Goal: Information Seeking & Learning: Understand process/instructions

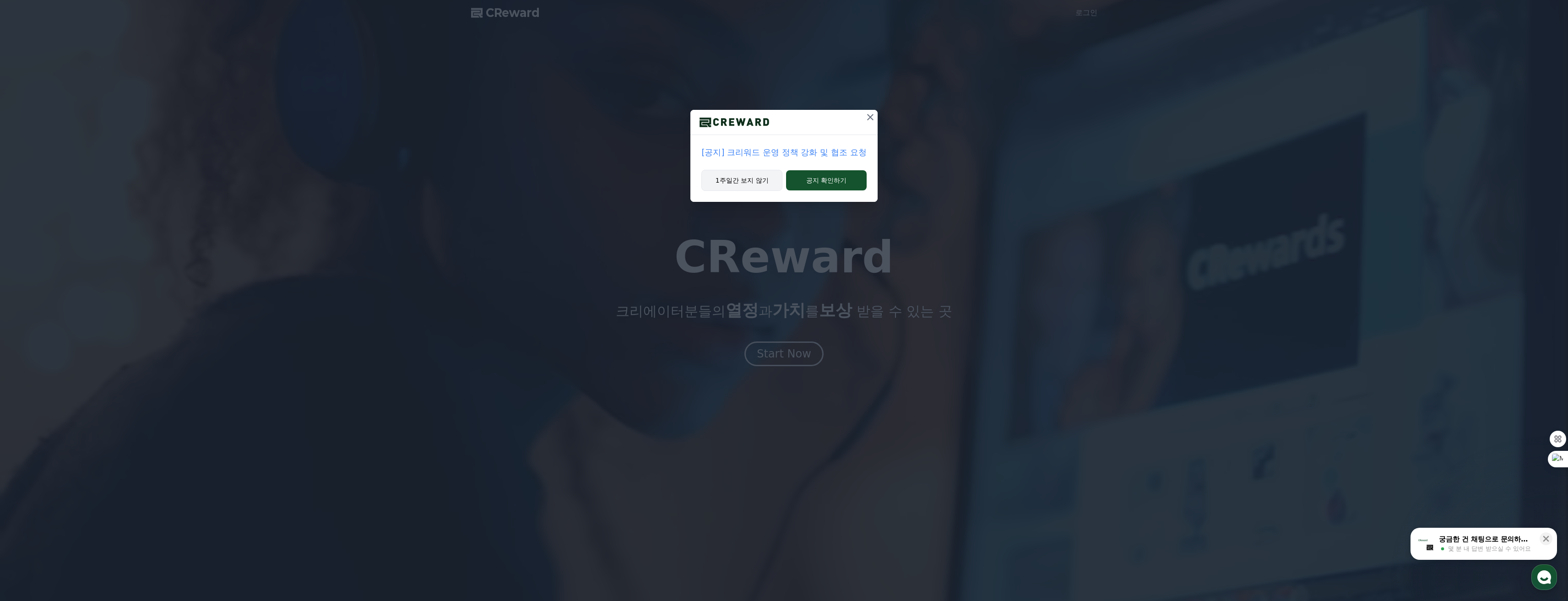
click at [750, 182] on button "1주일간 보지 않기" at bounding box center [742, 180] width 81 height 21
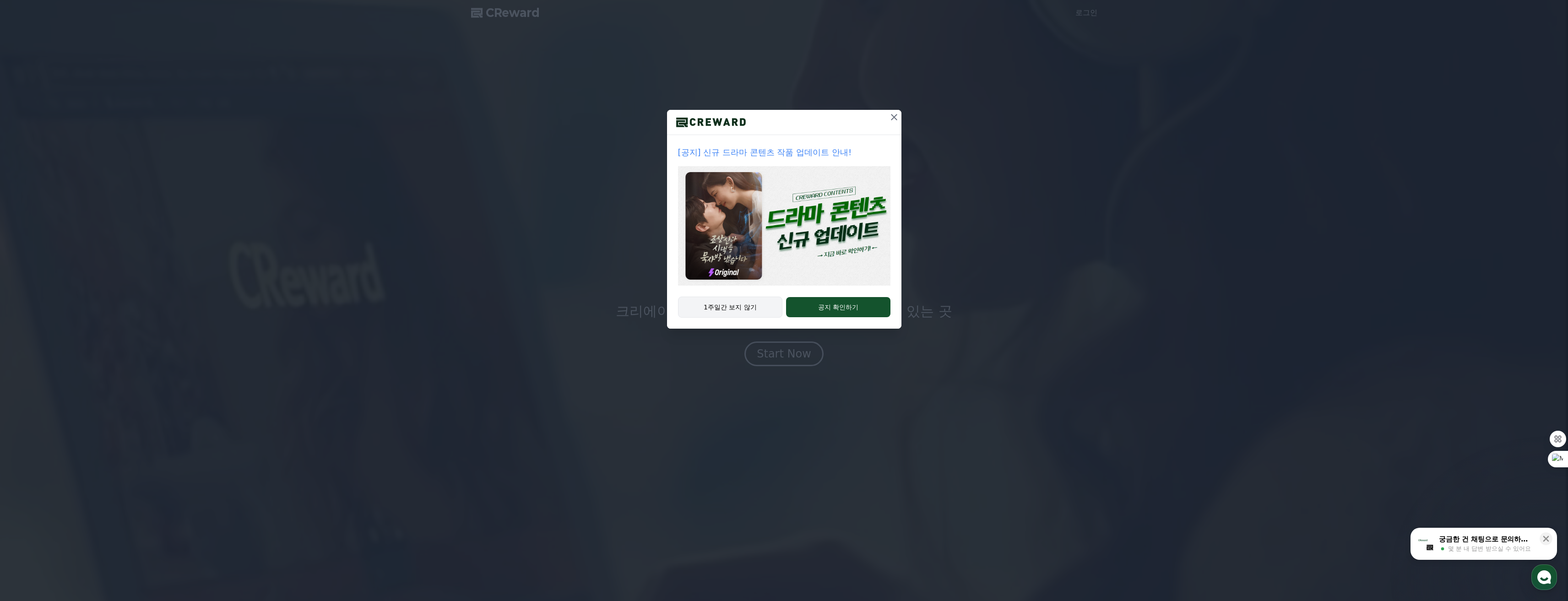
click at [747, 301] on button "1주일간 보지 않기" at bounding box center [730, 307] width 105 height 21
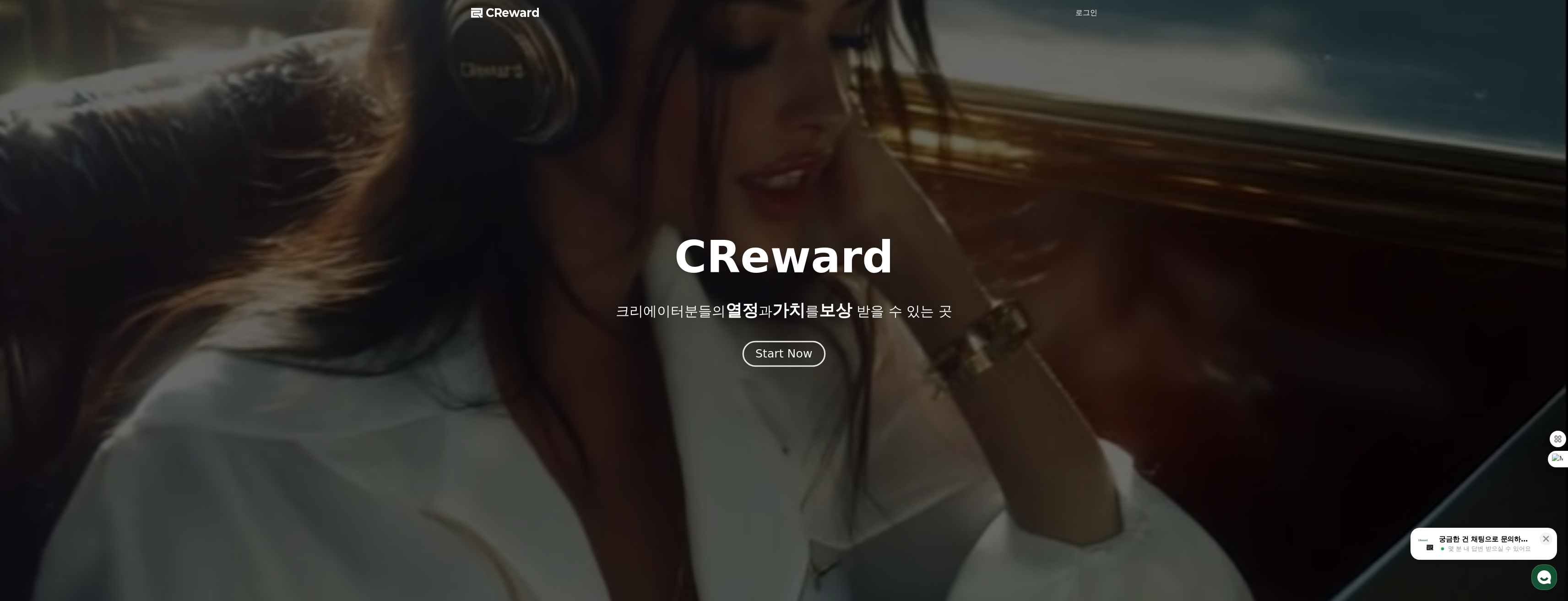
click at [783, 350] on div "Start Now" at bounding box center [784, 354] width 57 height 16
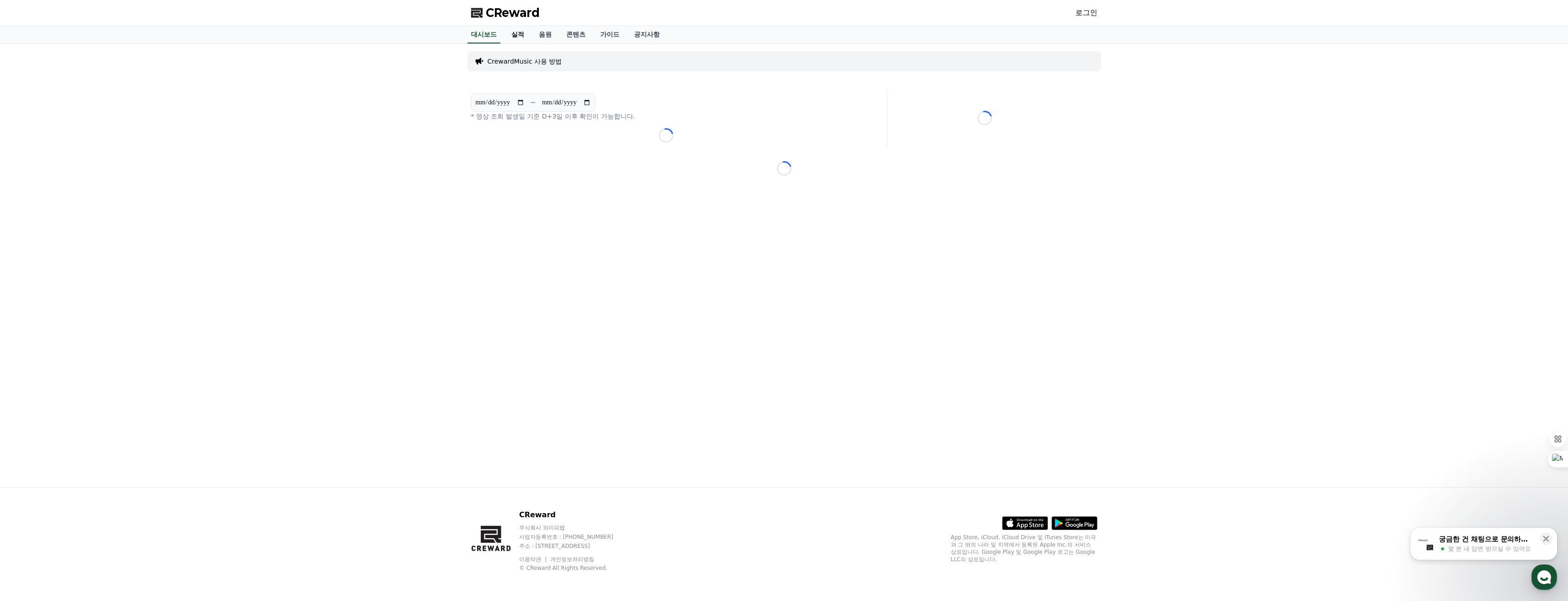
click at [524, 32] on link "실적" at bounding box center [518, 35] width 28 height 18
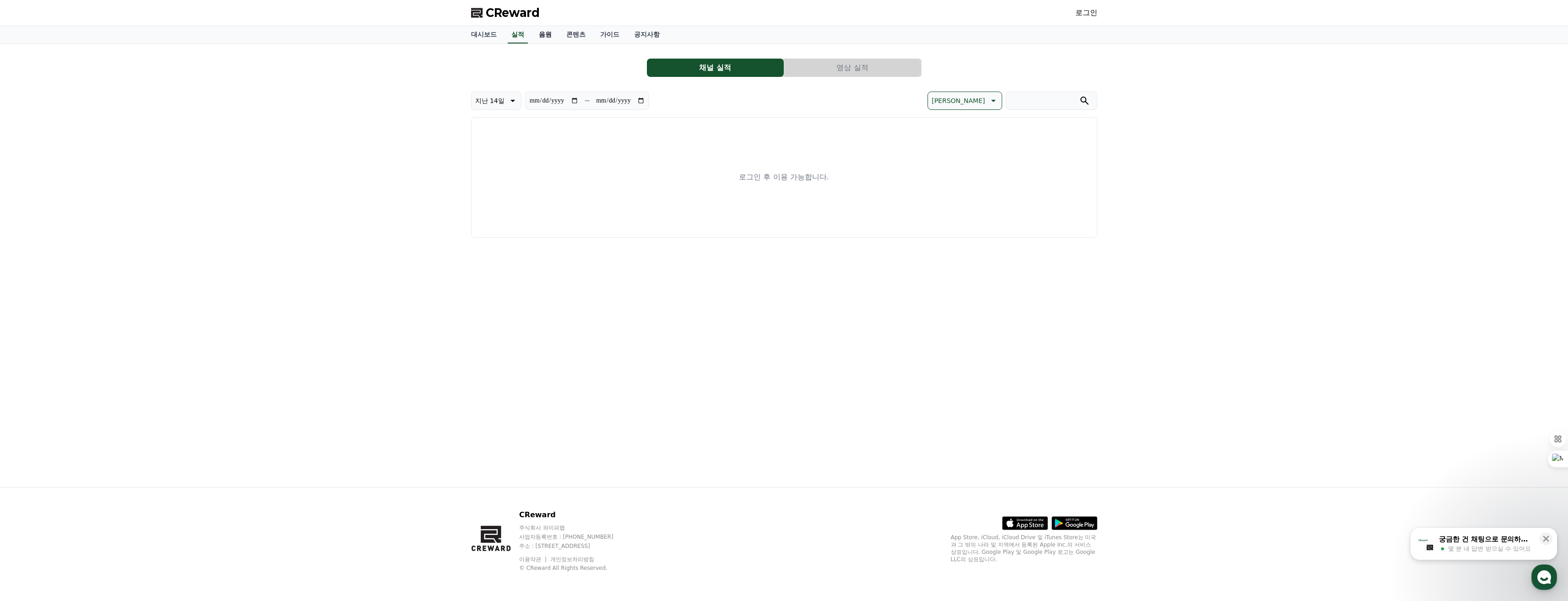
click at [548, 35] on link "음원" at bounding box center [545, 35] width 28 height 18
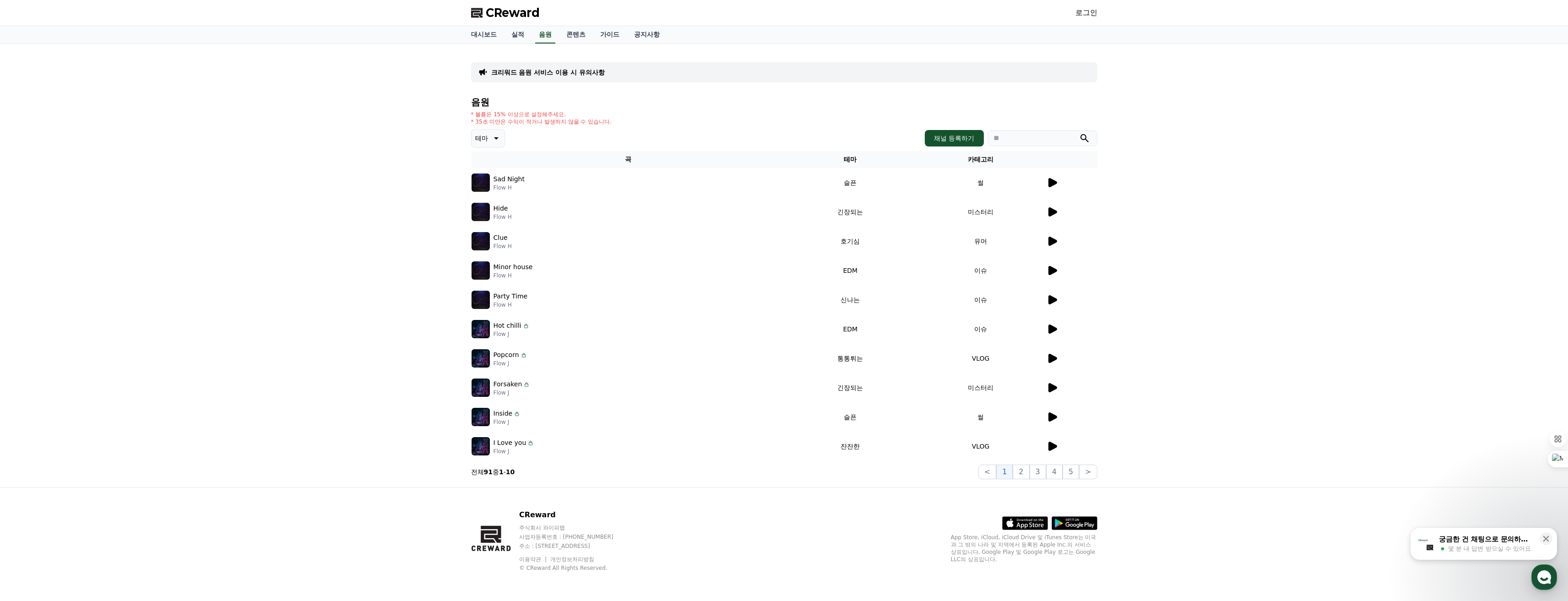
click at [1054, 184] on icon at bounding box center [1053, 183] width 9 height 9
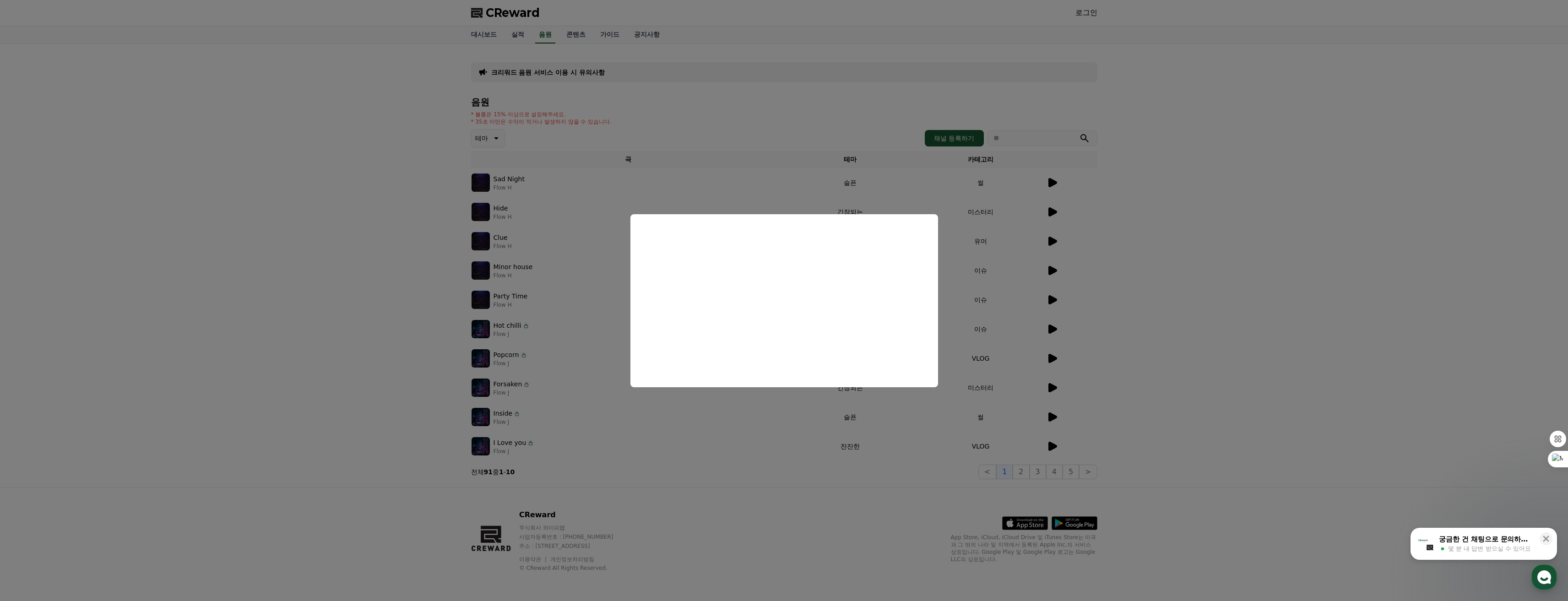
click at [766, 448] on button "close modal" at bounding box center [784, 300] width 1568 height 601
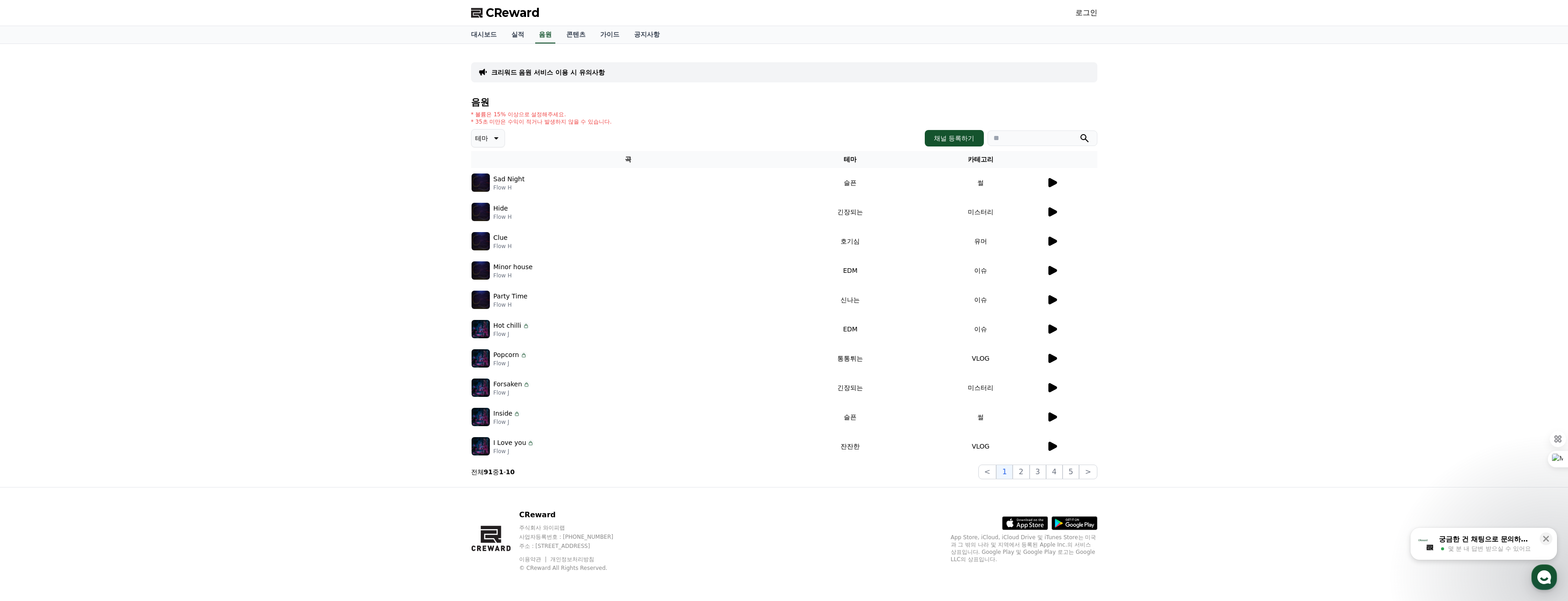
click at [484, 136] on p "테마" at bounding box center [481, 138] width 13 height 13
click at [479, 236] on button "코믹한" at bounding box center [486, 238] width 26 height 20
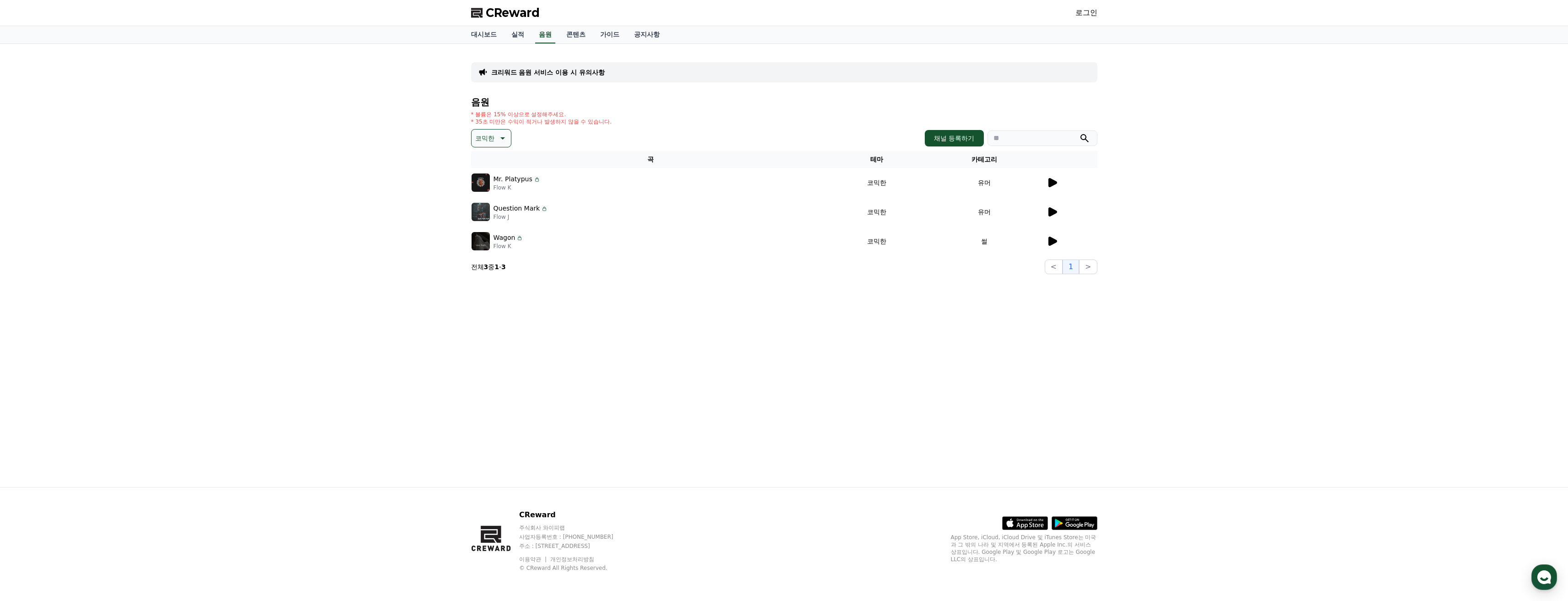
click at [1052, 182] on icon at bounding box center [1053, 183] width 9 height 9
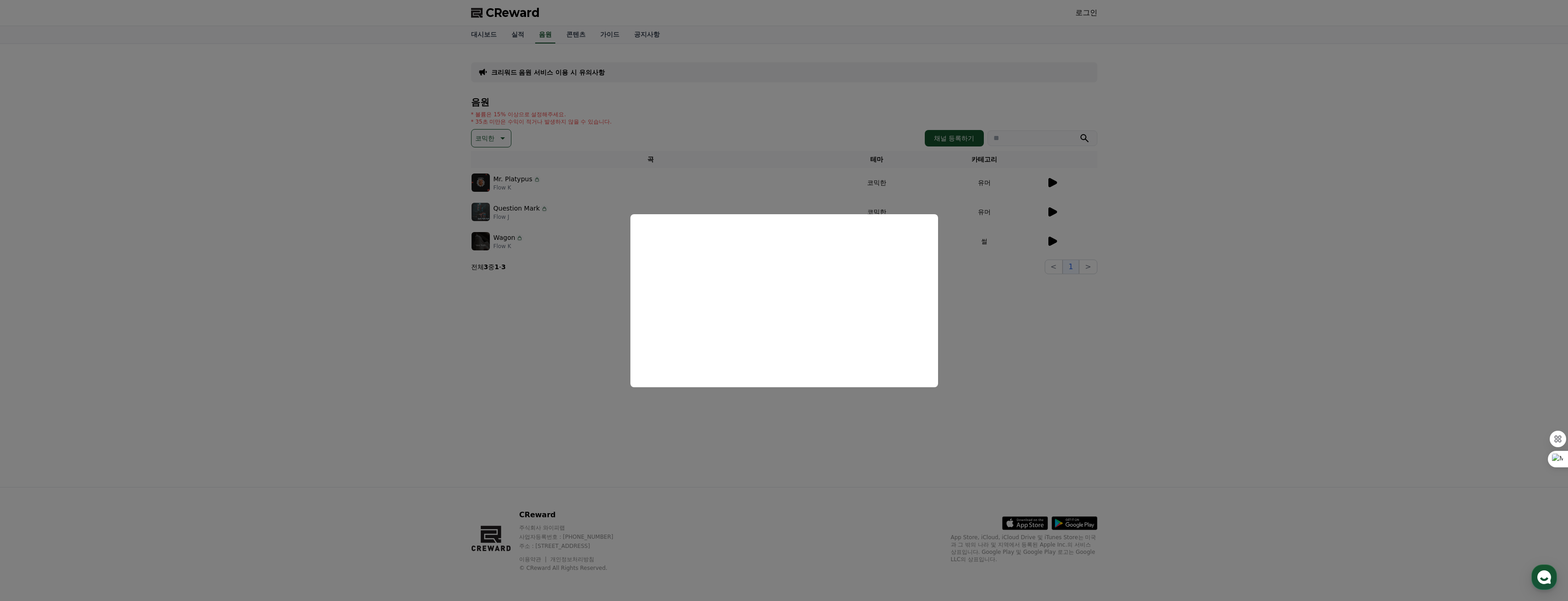
click at [763, 425] on button "close modal" at bounding box center [784, 300] width 1568 height 601
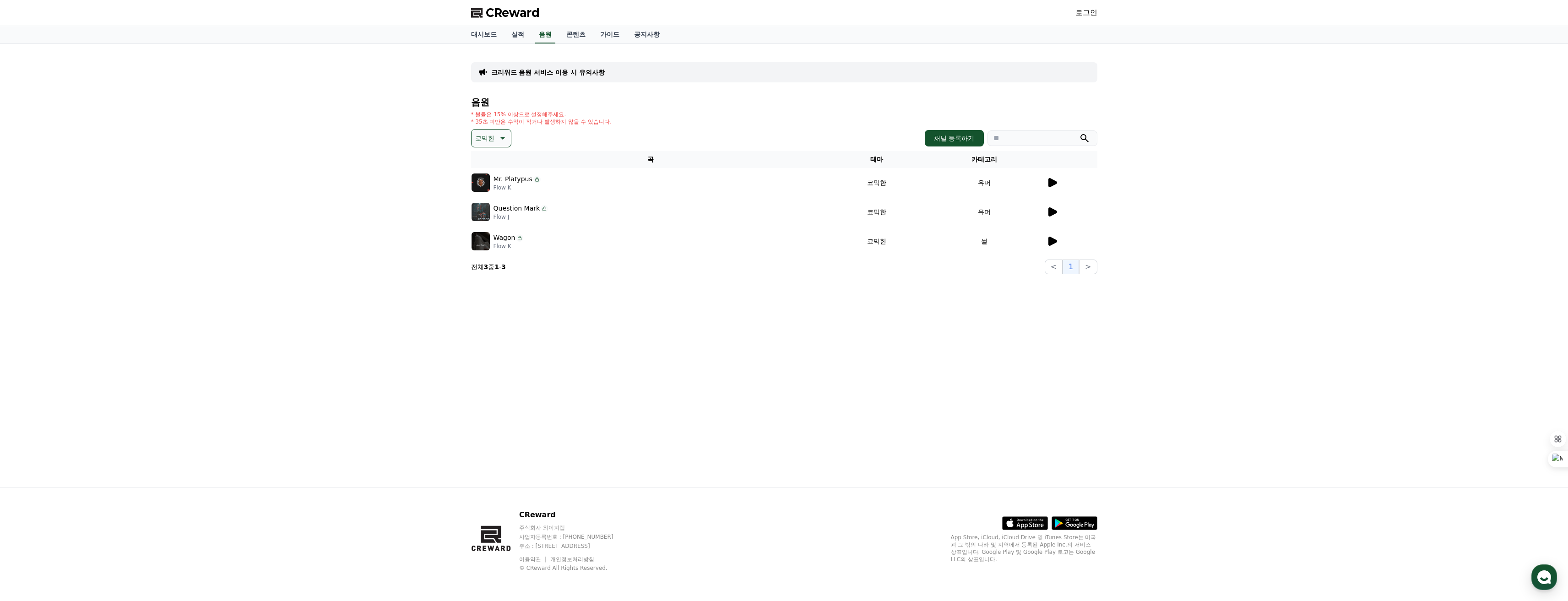
click at [1051, 211] on icon at bounding box center [1053, 212] width 9 height 9
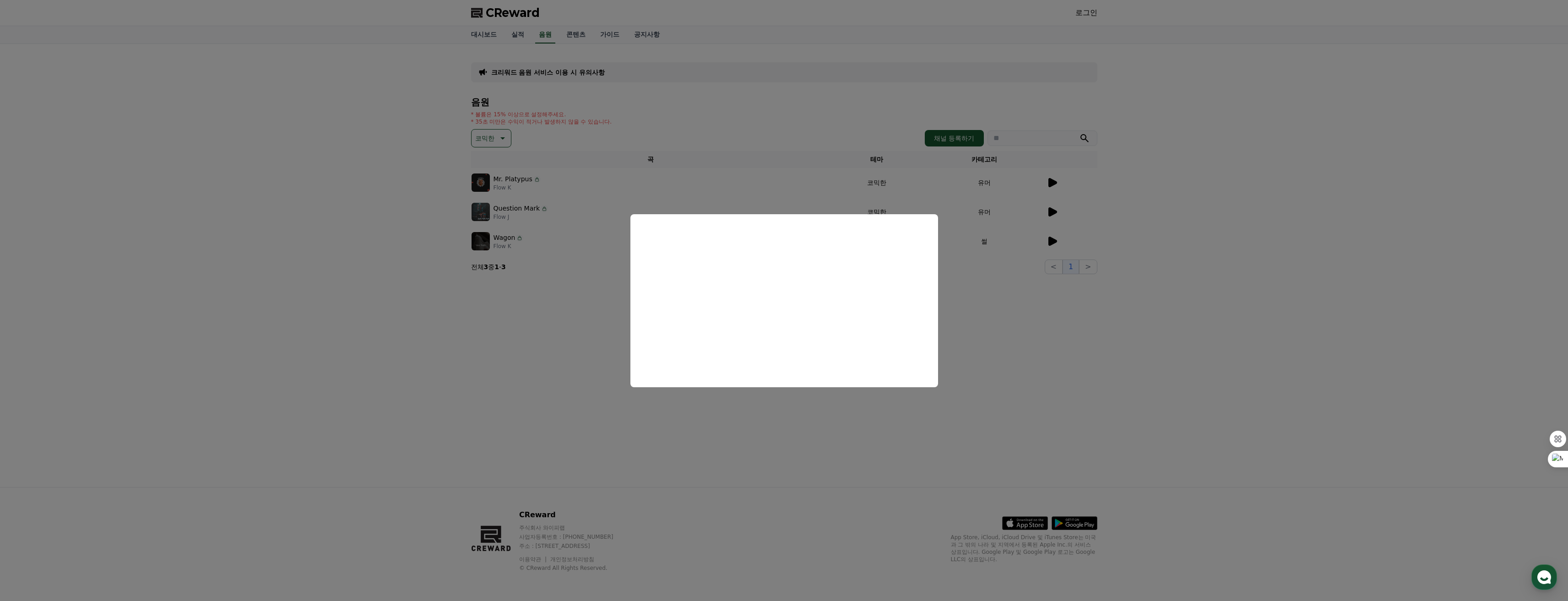
click at [758, 413] on button "close modal" at bounding box center [784, 300] width 1568 height 601
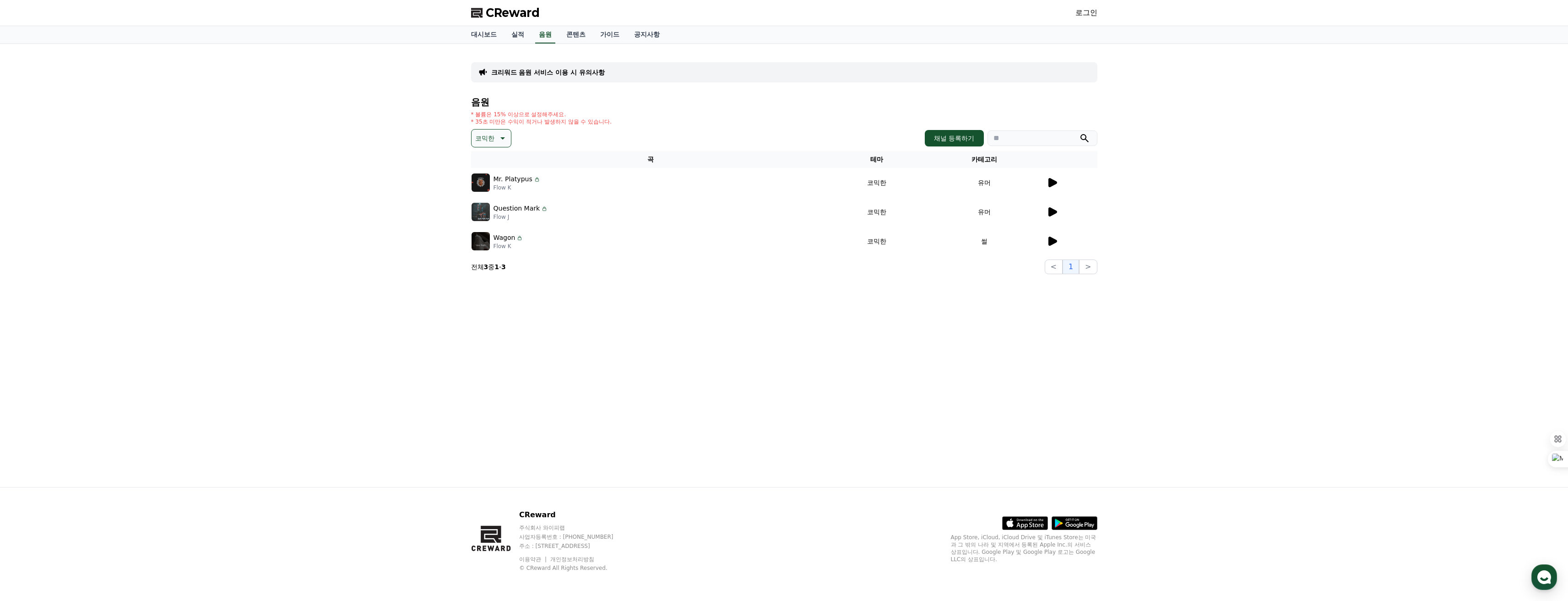
click at [1057, 243] on div at bounding box center [1072, 241] width 51 height 11
click at [1051, 238] on icon at bounding box center [1053, 242] width 9 height 9
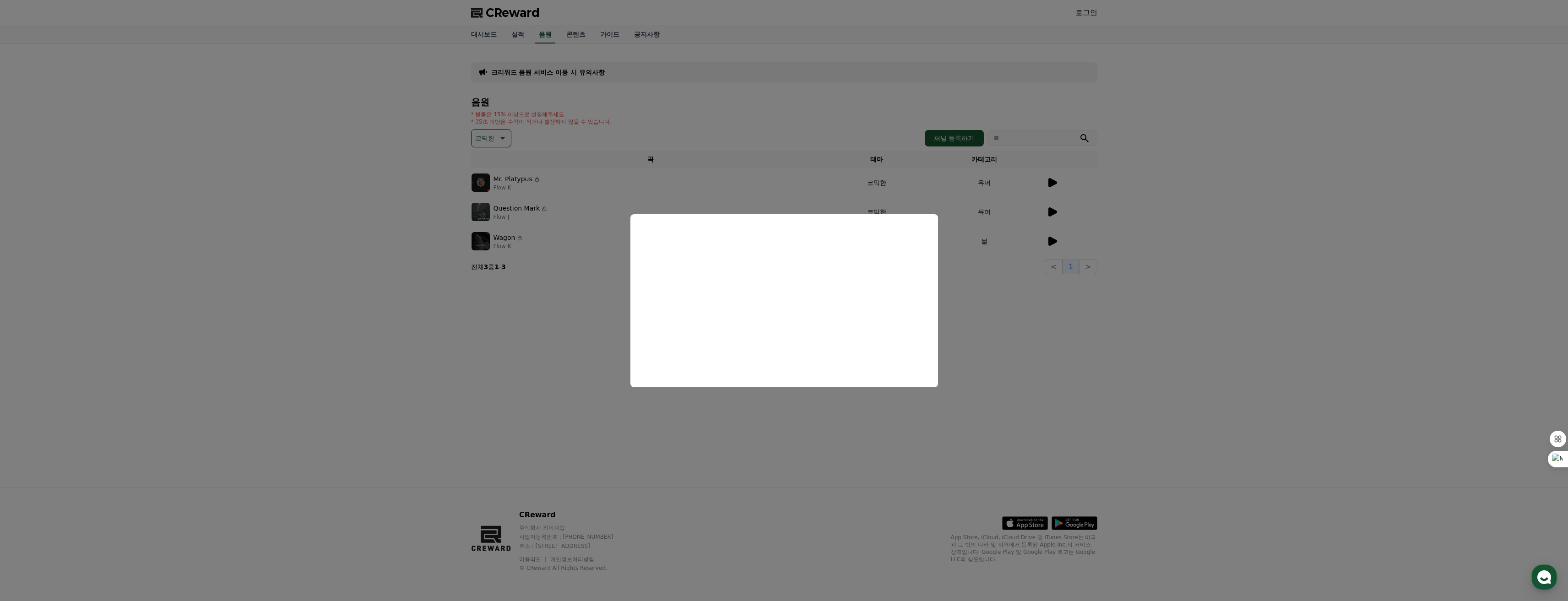
click at [459, 283] on button "close modal" at bounding box center [784, 300] width 1568 height 601
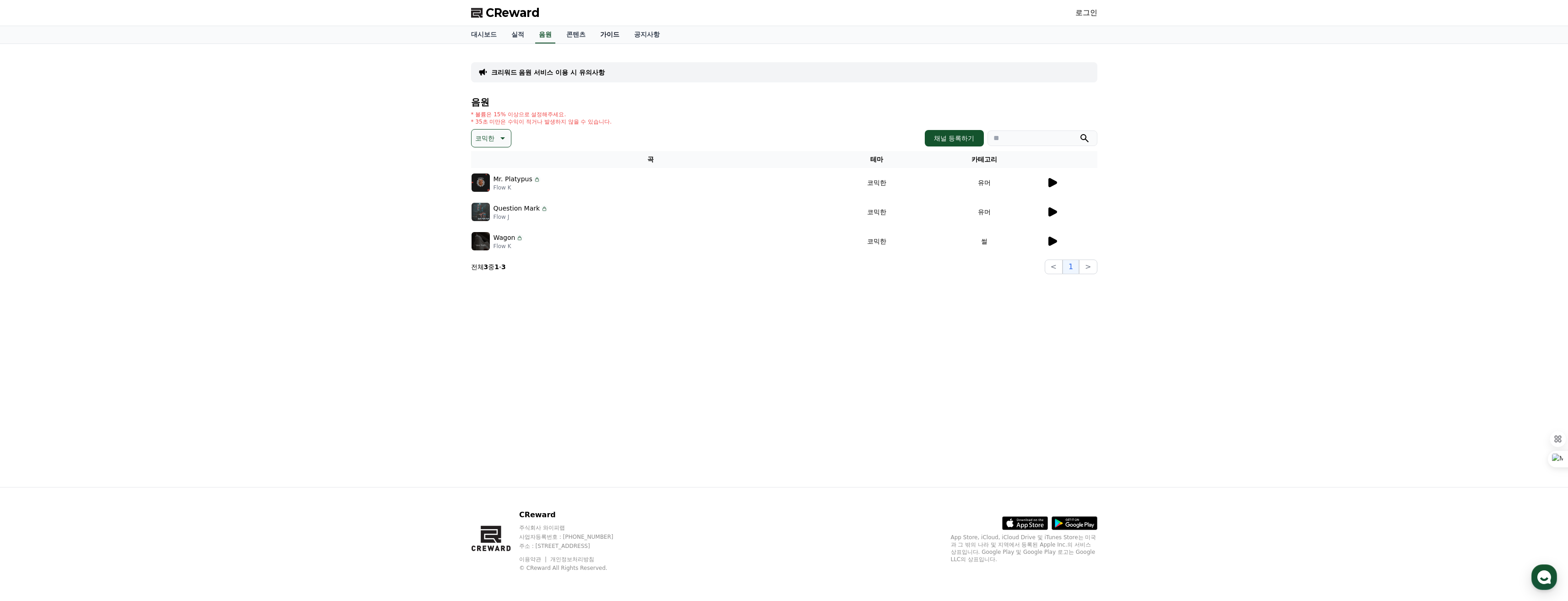
click at [613, 33] on link "가이드" at bounding box center [610, 35] width 34 height 18
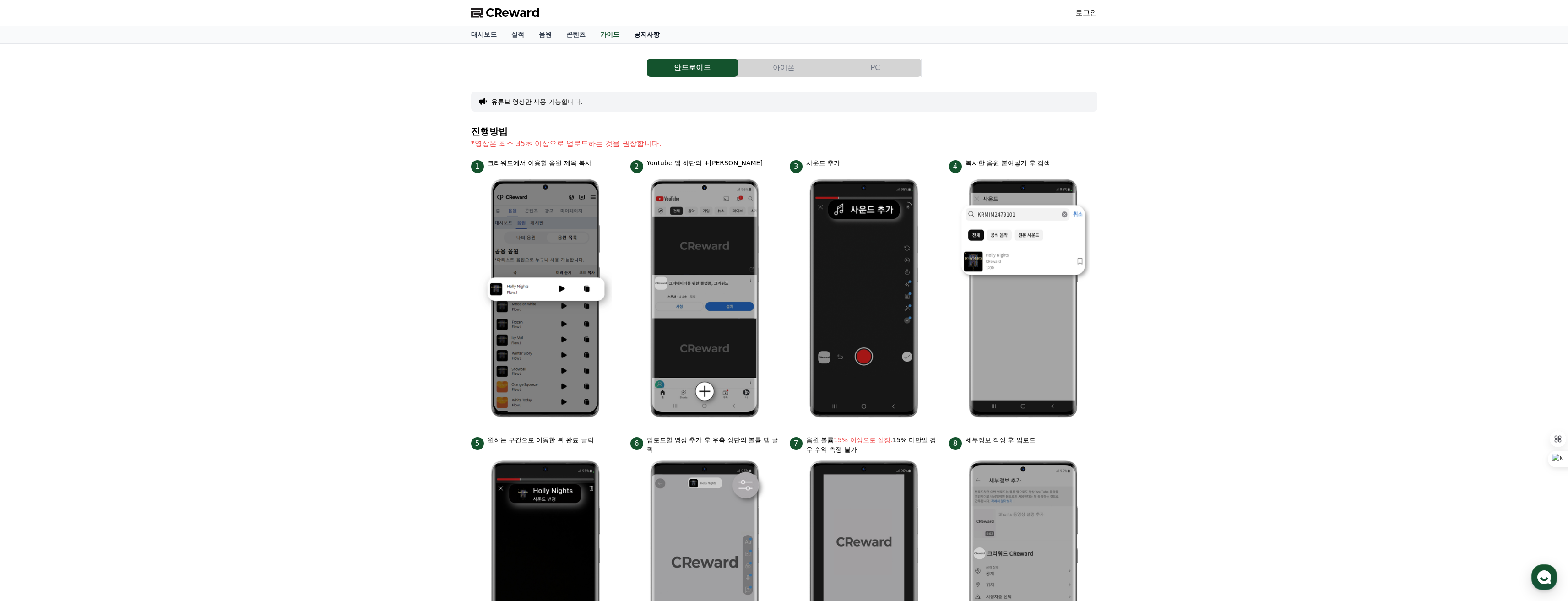
click at [650, 32] on link "공지사항" at bounding box center [647, 35] width 41 height 18
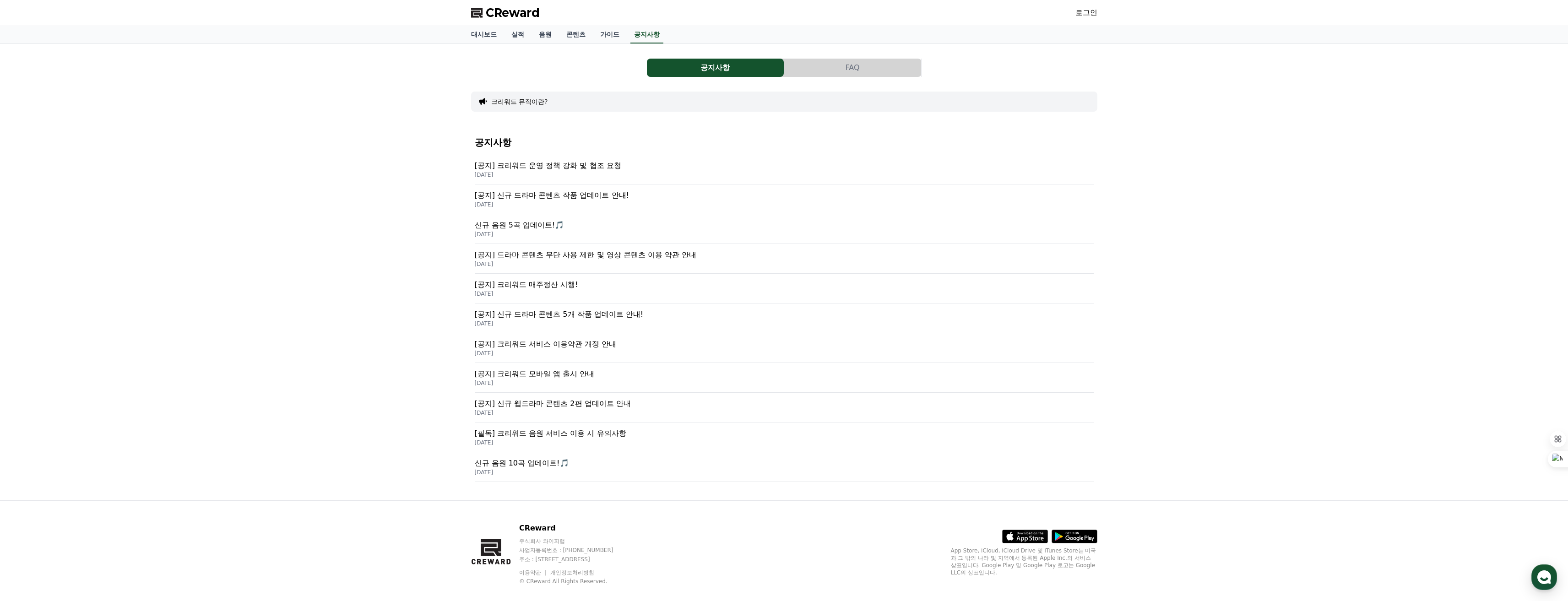
click at [848, 66] on button "FAQ" at bounding box center [853, 68] width 137 height 18
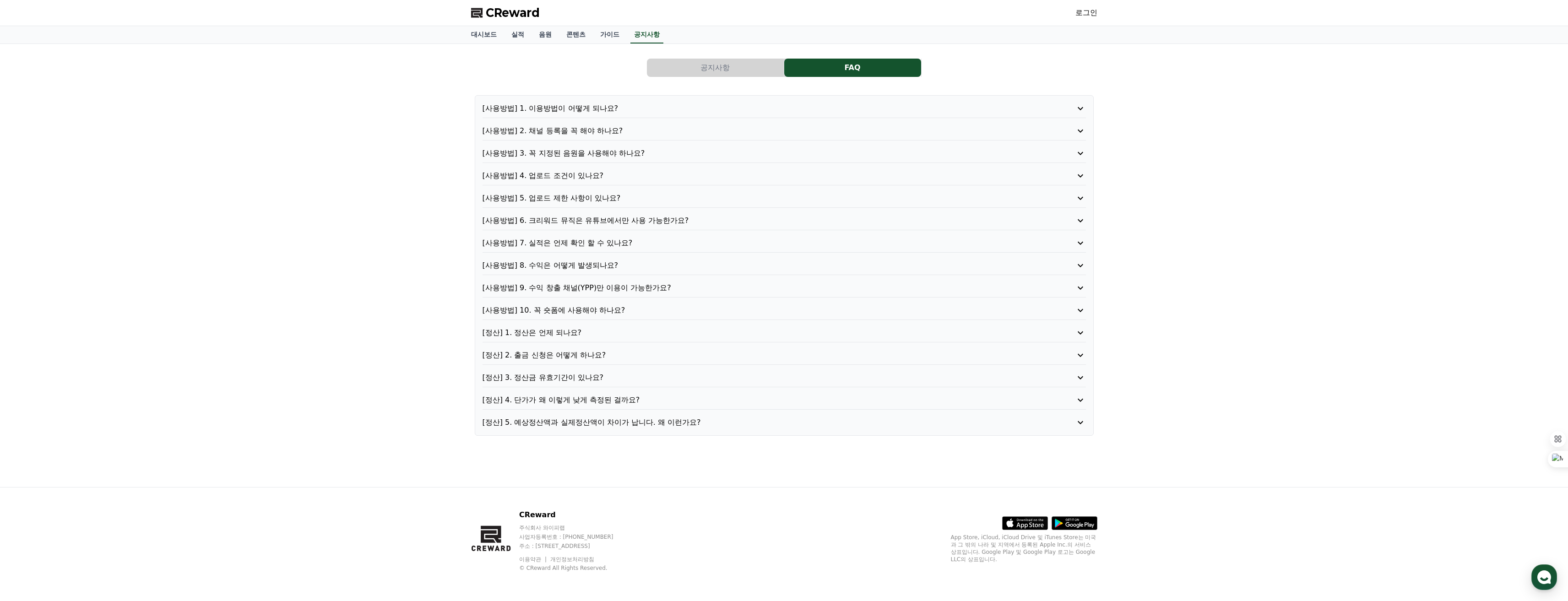
click at [624, 268] on p "[사용방법] 8. 수익은 어떻게 발생되나요?" at bounding box center [760, 265] width 556 height 11
click at [617, 313] on p "[사용방법] 9. 수익 창출 채널(YPP)만 이용이 가능한가요?" at bounding box center [760, 310] width 556 height 11
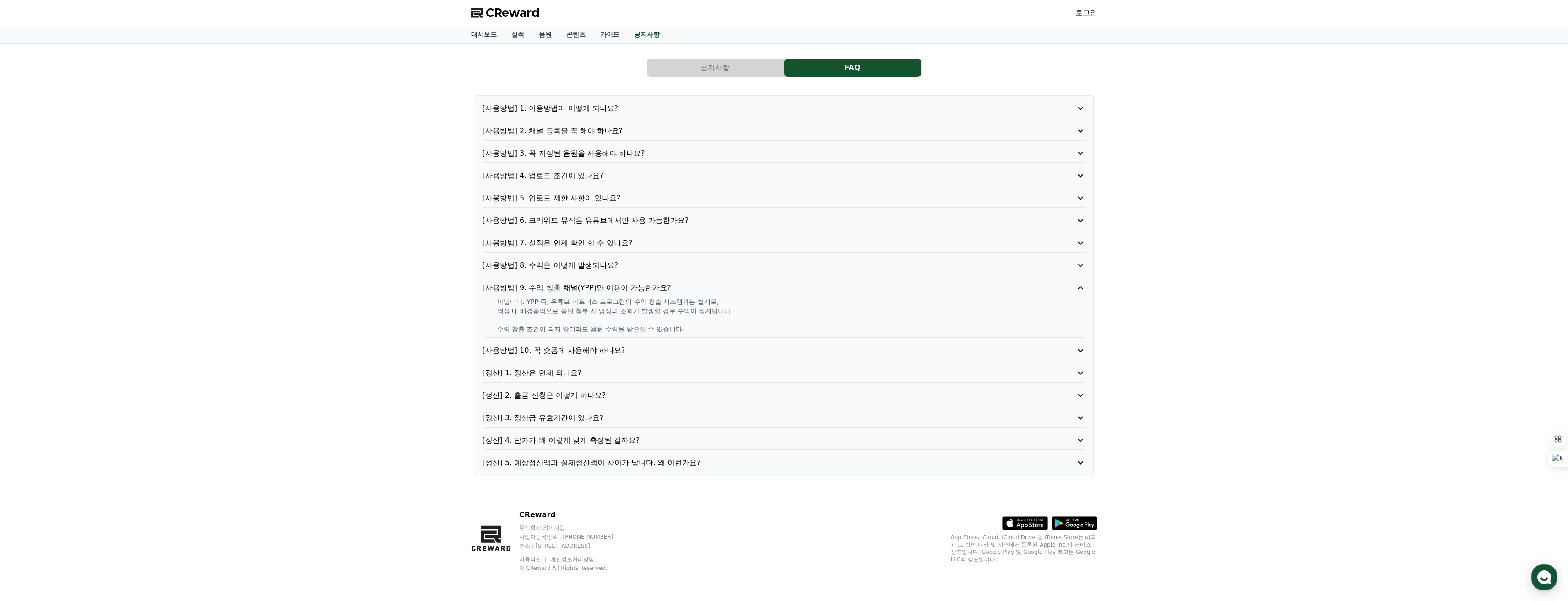
click at [621, 263] on p "[사용방법] 8. 수익은 어떻게 발생되나요?" at bounding box center [760, 265] width 556 height 11
click at [693, 70] on button "공지사항" at bounding box center [715, 68] width 137 height 18
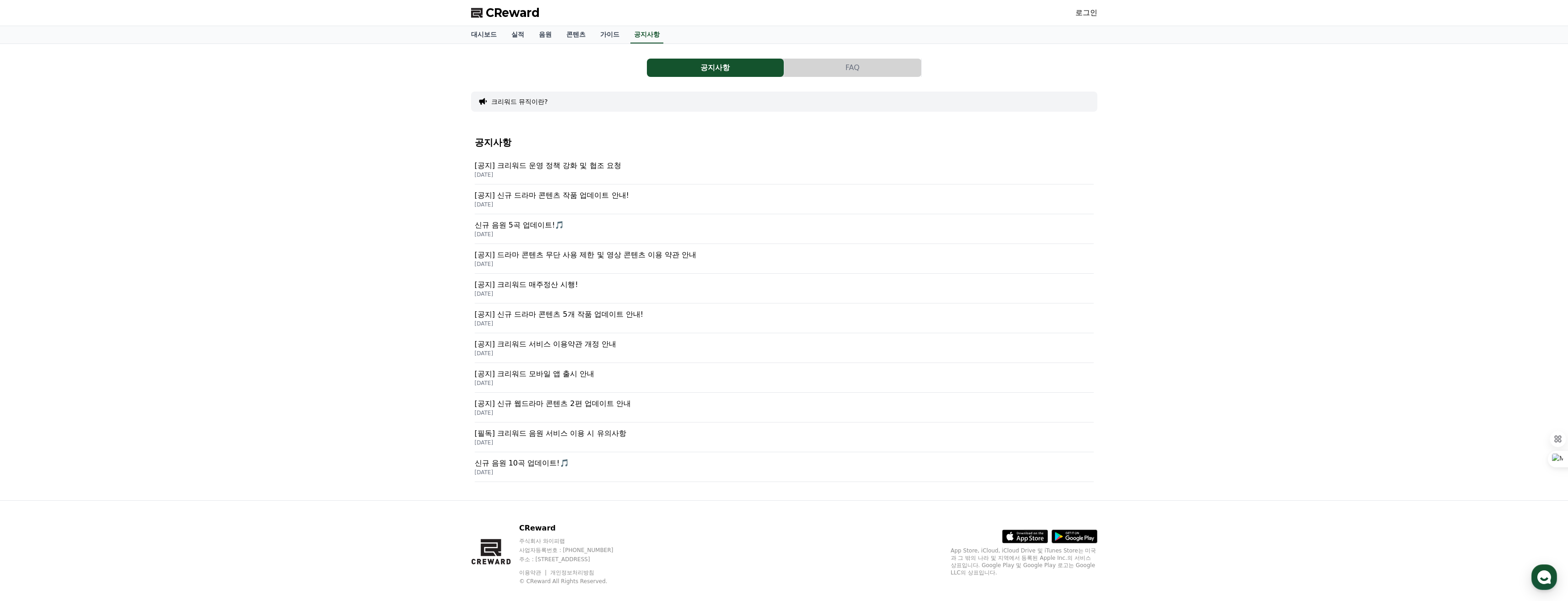
click at [581, 347] on p "[공지] 크리워드 서비스 이용약관 개정 안내" at bounding box center [784, 344] width 619 height 11
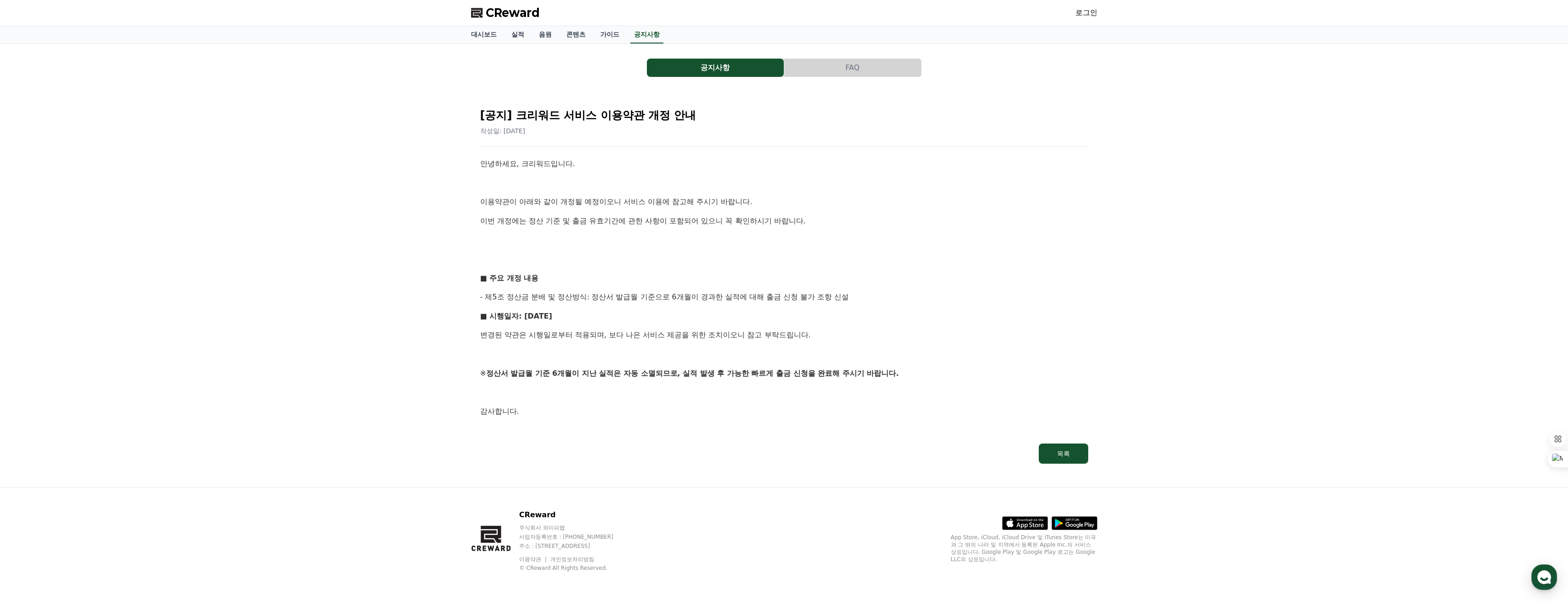
drag, startPoint x: 523, startPoint y: 262, endPoint x: 585, endPoint y: 265, distance: 62.1
click at [531, 262] on p at bounding box center [784, 259] width 608 height 12
click at [864, 83] on div "공지사항 FAQ [공지] 크리워드 서비스 이용약관 개정 안내 작성일: 2025-05-07 안녕하세요, 크리워드입니다. 이용약관이 아래와 같이 …" at bounding box center [785, 262] width 627 height 422
click at [862, 74] on button "FAQ" at bounding box center [853, 68] width 137 height 18
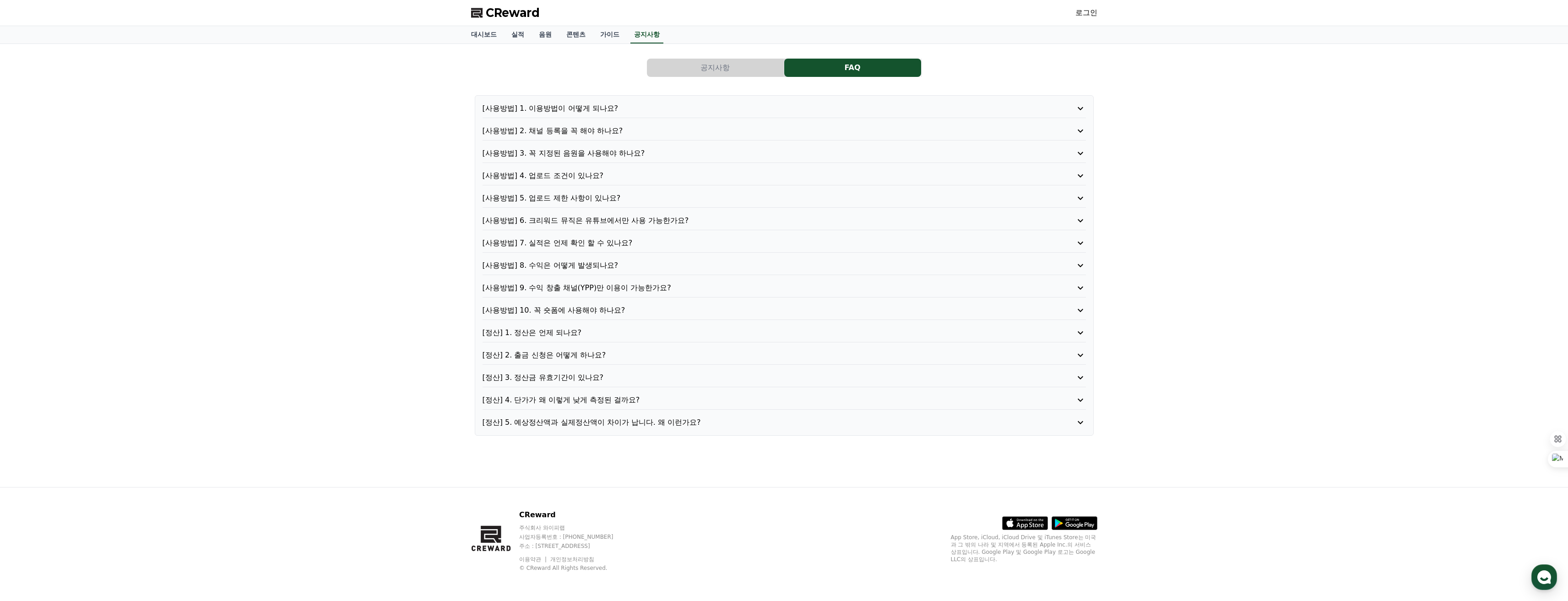
click at [651, 421] on p "[정산] 5. 예상정산액과 실제정산액이 차이가 납니다. 왜 이런가요?" at bounding box center [760, 423] width 556 height 11
click at [627, 398] on p "[정산] 4. 단가가 왜 이렇게 낮게 측정된 걸까요?" at bounding box center [760, 400] width 556 height 11
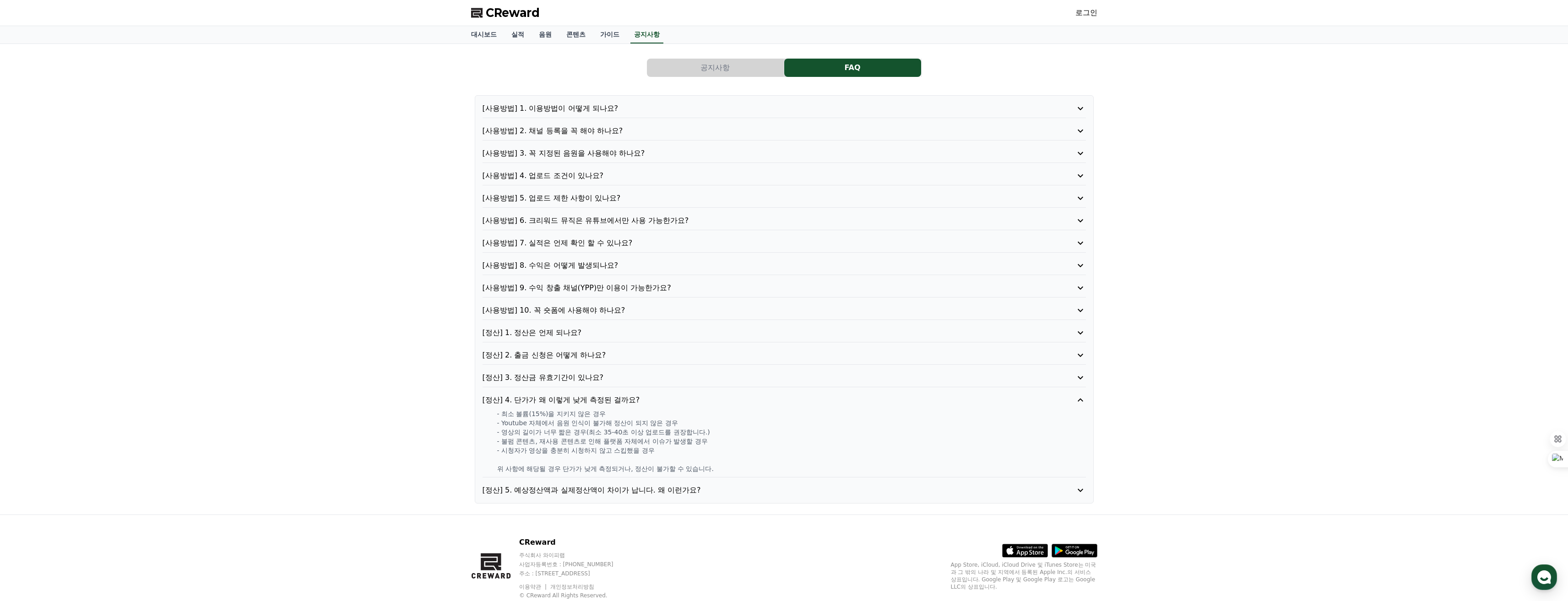
click at [642, 107] on p "[사용방법] 1. 이용방법이 어떻게 되나요?" at bounding box center [760, 109] width 556 height 11
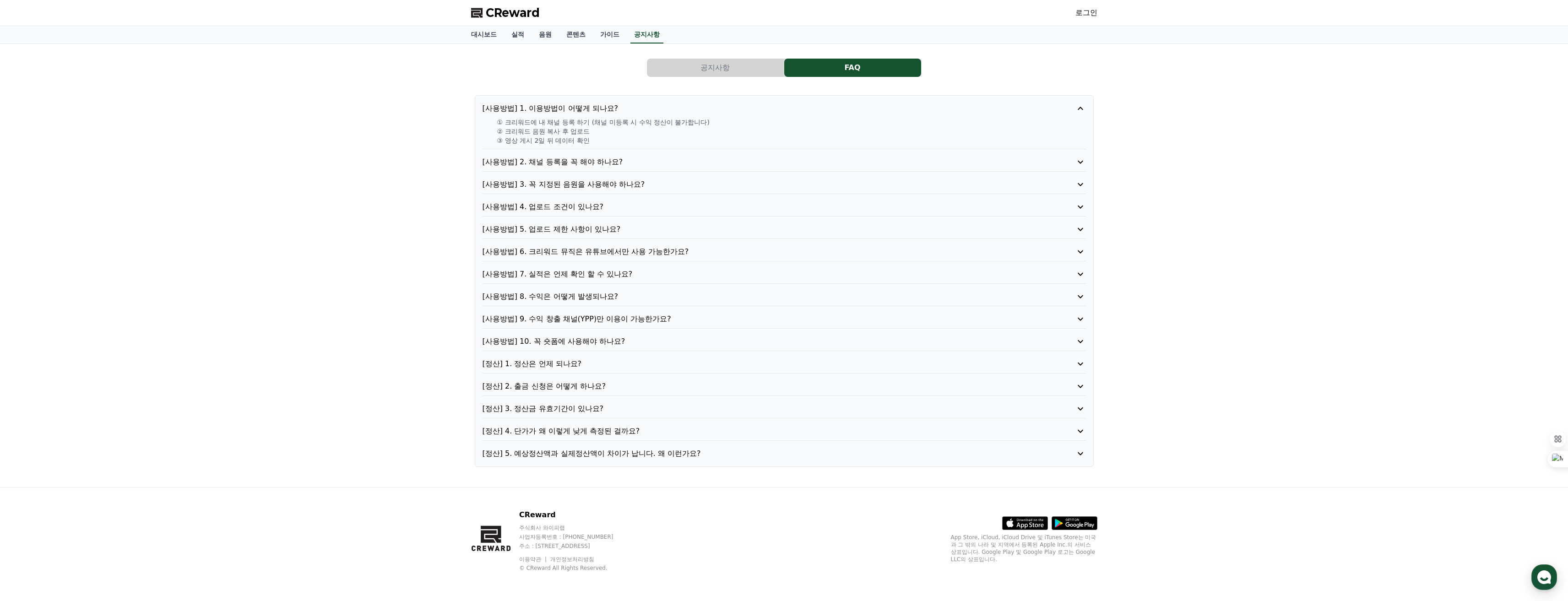
drag, startPoint x: 745, startPoint y: 148, endPoint x: 675, endPoint y: 86, distance: 93.5
click at [744, 148] on div "[사용방법] 1. 이용방법이 어떻게 되나요? ① 크리워드에 내 채널 등록 하기 (채널 미등록 시 수익 정산이 불가합니다) ② 크리워드 음원 복…" at bounding box center [785, 126] width 604 height 46
click at [569, 33] on link "콘텐츠" at bounding box center [576, 35] width 34 height 18
click at [608, 35] on link "가이드" at bounding box center [610, 35] width 34 height 18
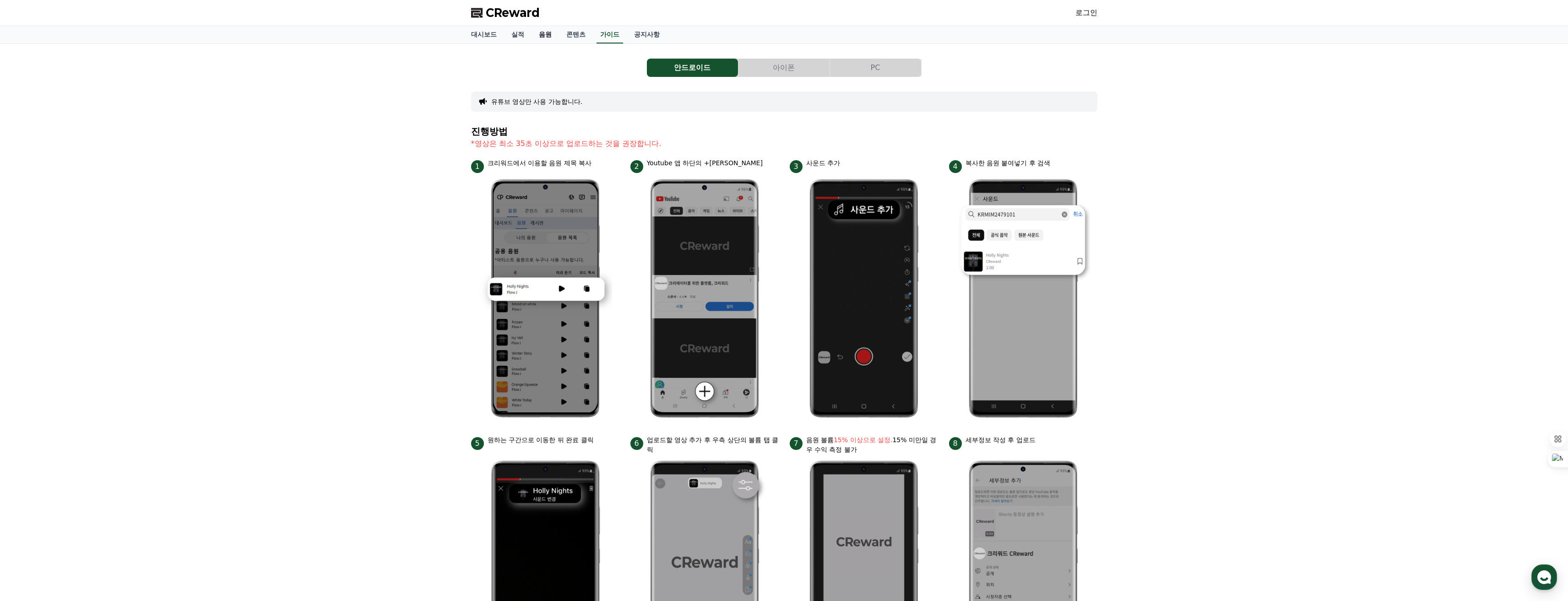
click at [540, 31] on link "음원" at bounding box center [545, 35] width 28 height 18
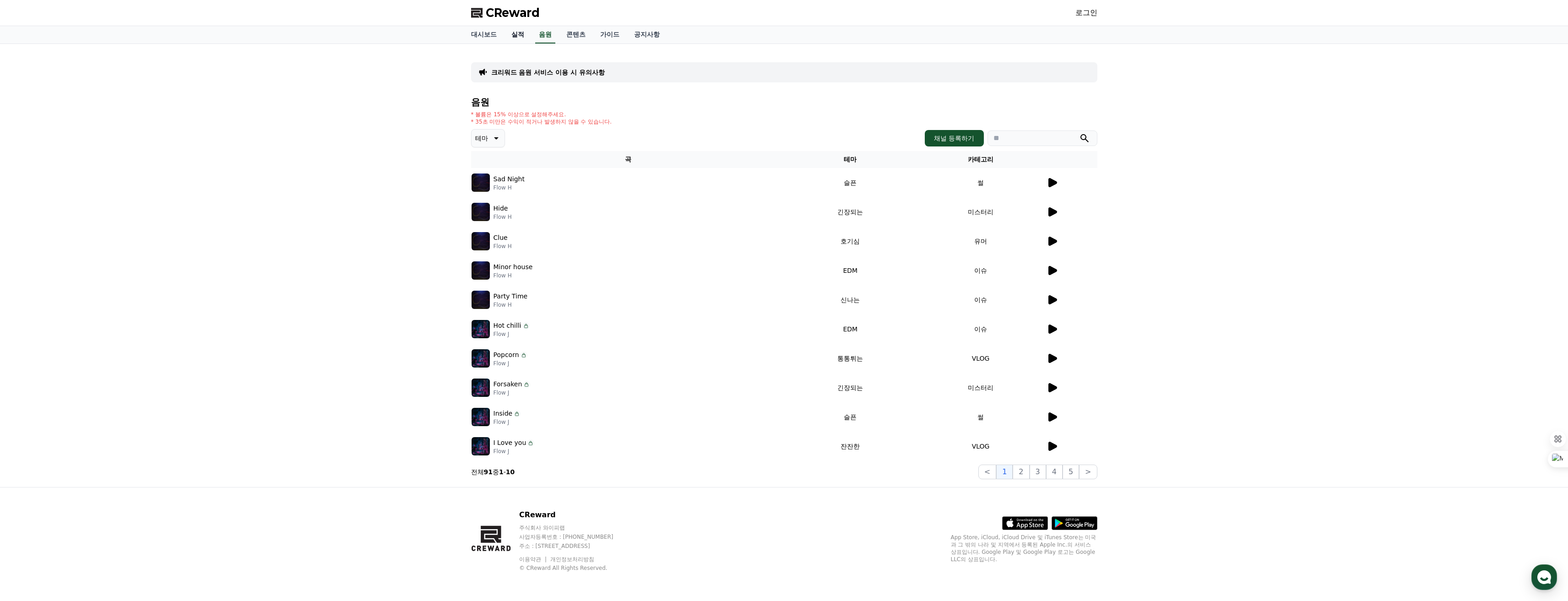
click at [522, 32] on link "실적" at bounding box center [518, 35] width 28 height 18
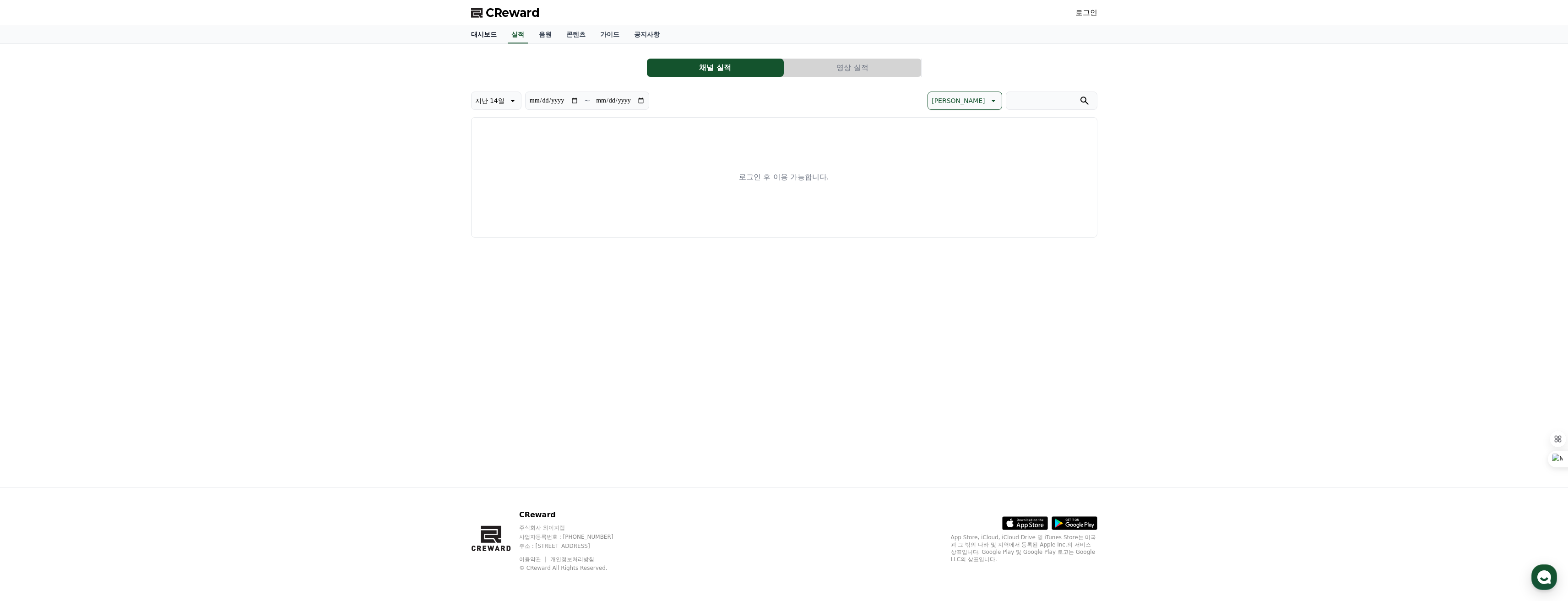
click at [489, 33] on link "대시보드" at bounding box center [484, 35] width 41 height 18
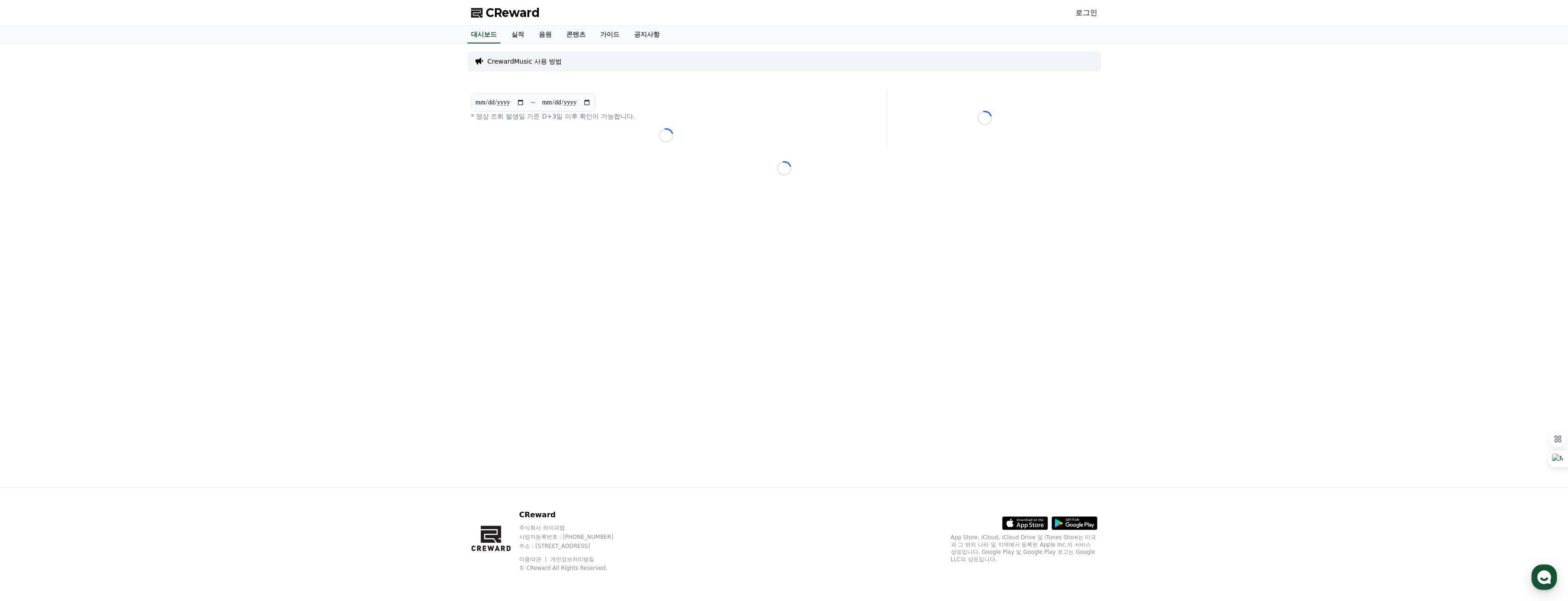
click at [500, 14] on span "CReward" at bounding box center [513, 13] width 54 height 15
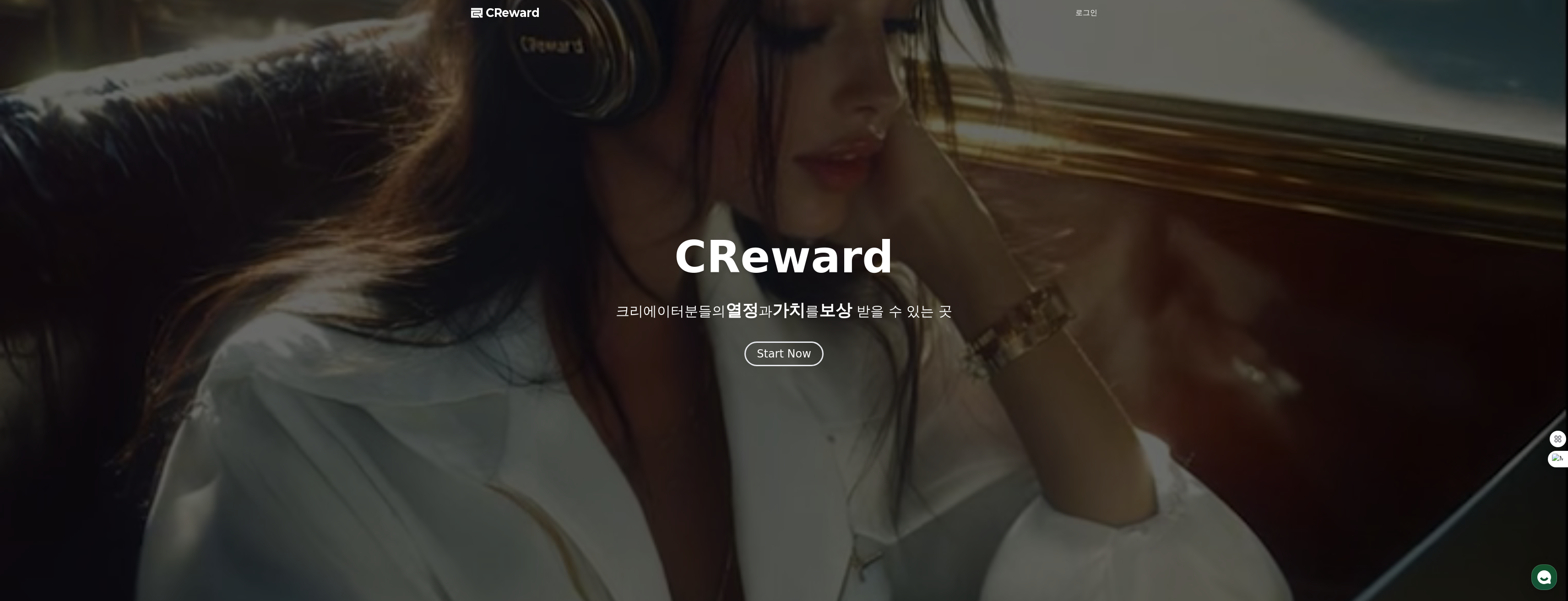
click at [509, 18] on span "CReward" at bounding box center [513, 13] width 54 height 15
